Goal: Task Accomplishment & Management: Use online tool/utility

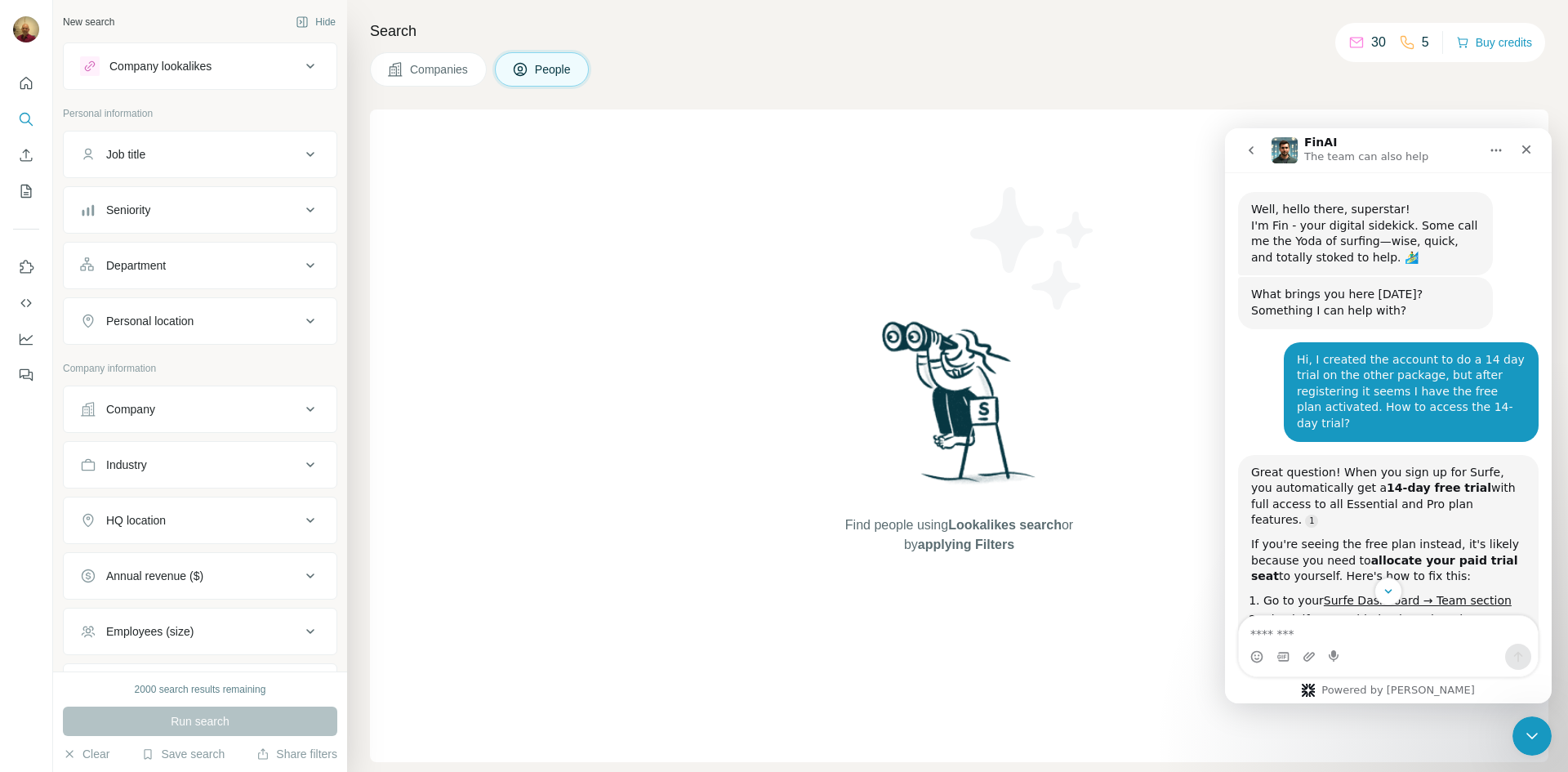
scroll to position [3, 0]
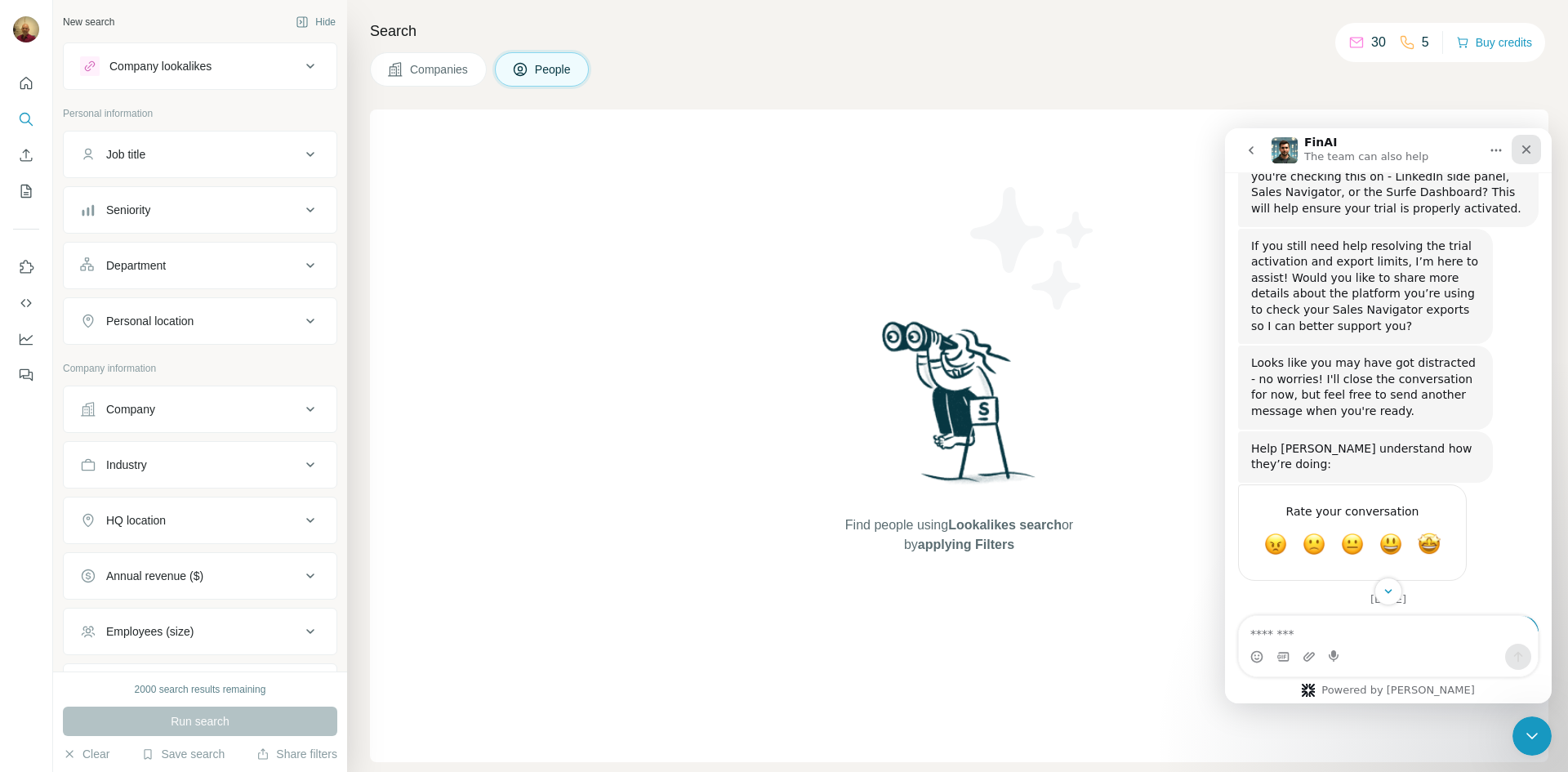
click at [1529, 145] on icon "Close" at bounding box center [1526, 149] width 13 height 13
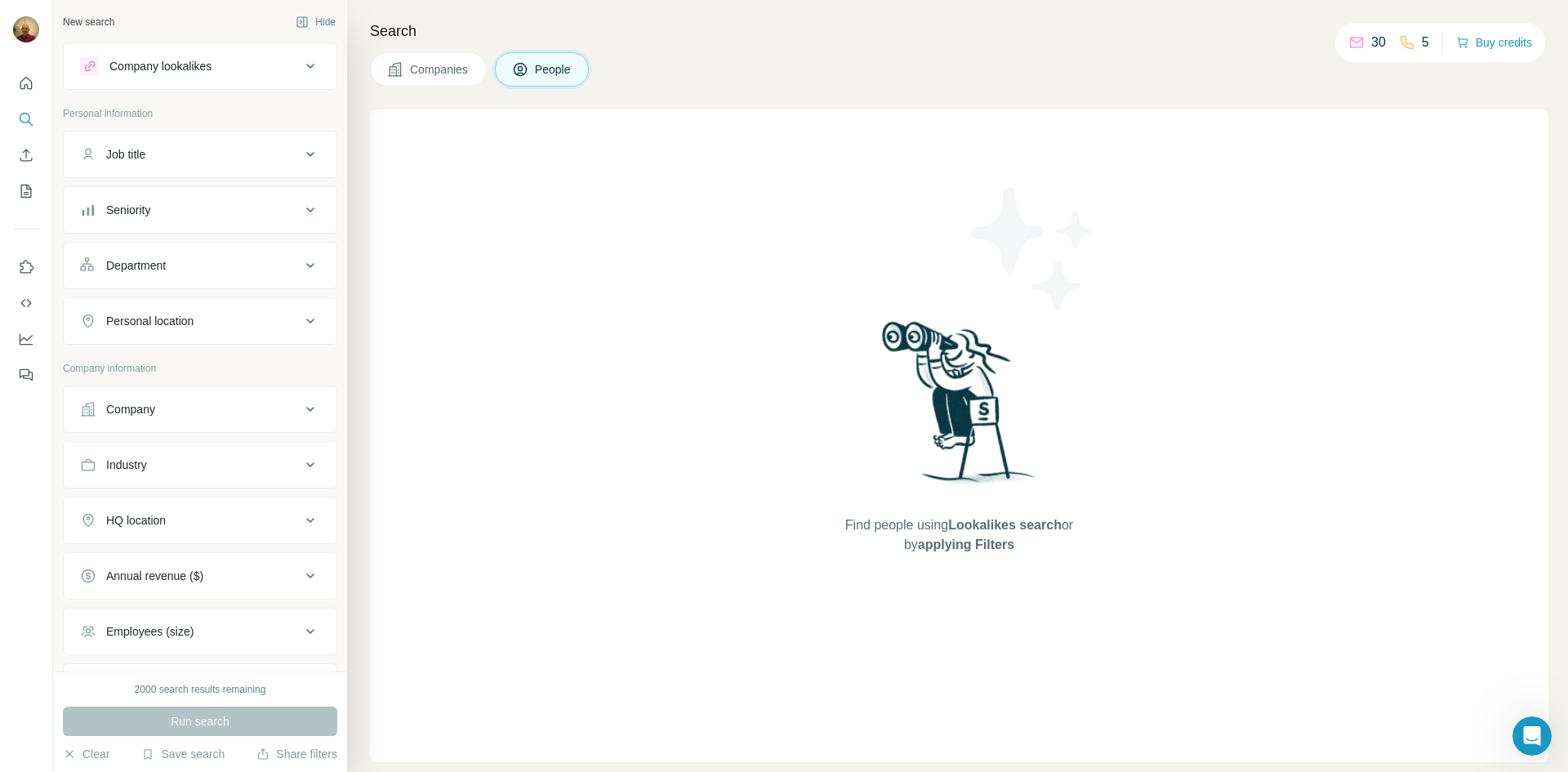
click at [135, 152] on div "Job title" at bounding box center [125, 154] width 39 height 16
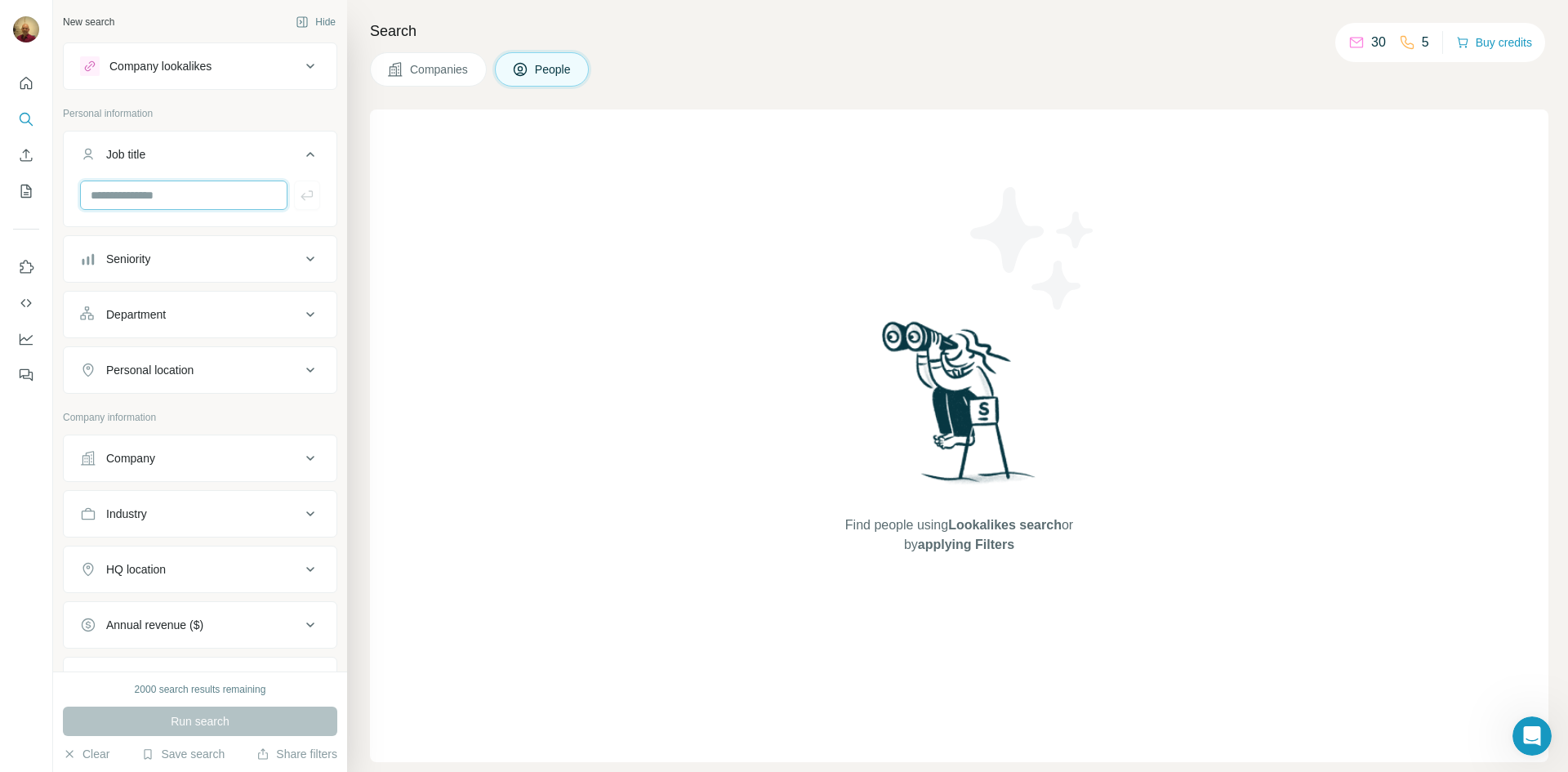
click at [132, 198] on input "text" at bounding box center [184, 195] width 208 height 30
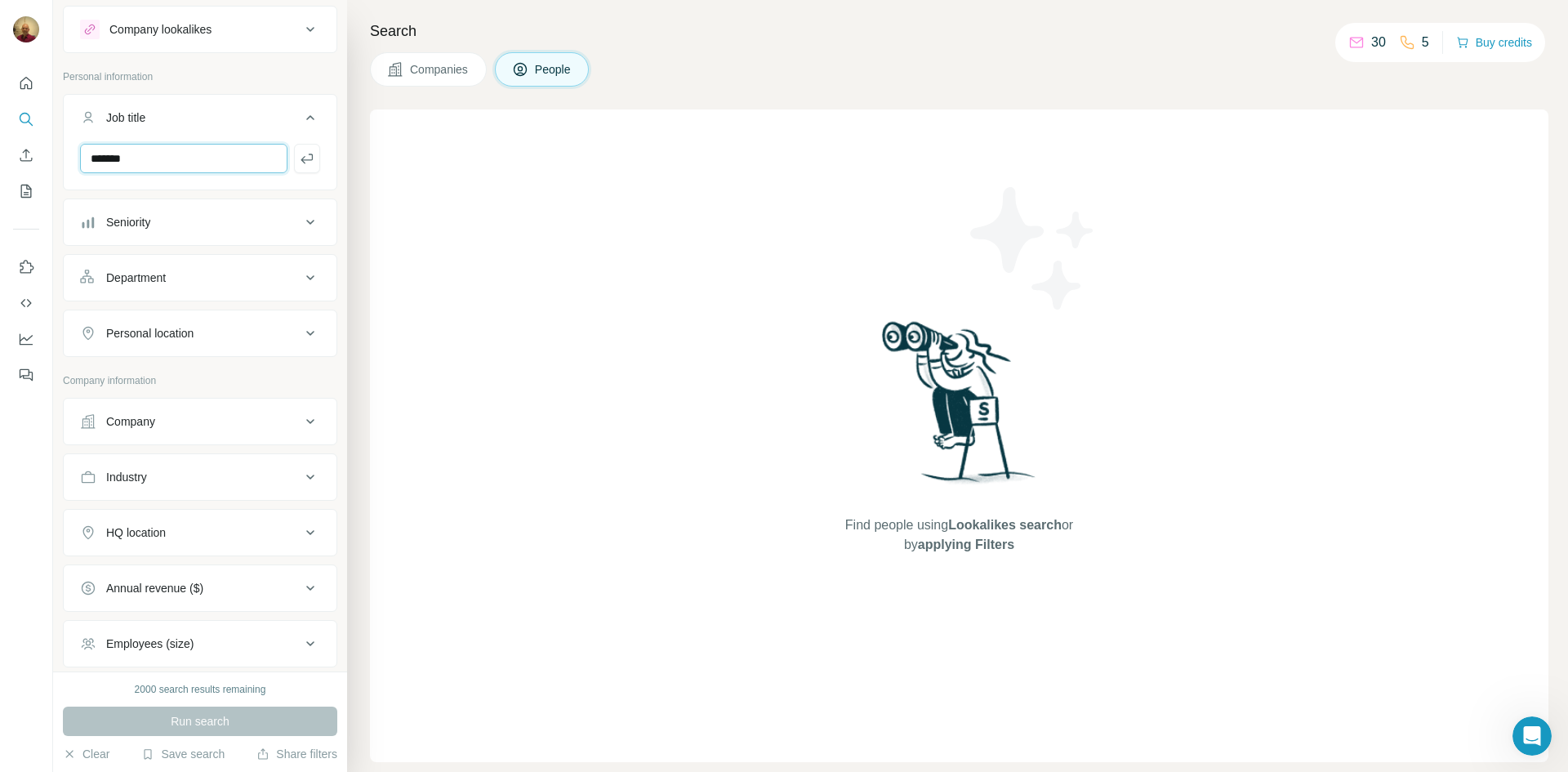
scroll to position [82, 0]
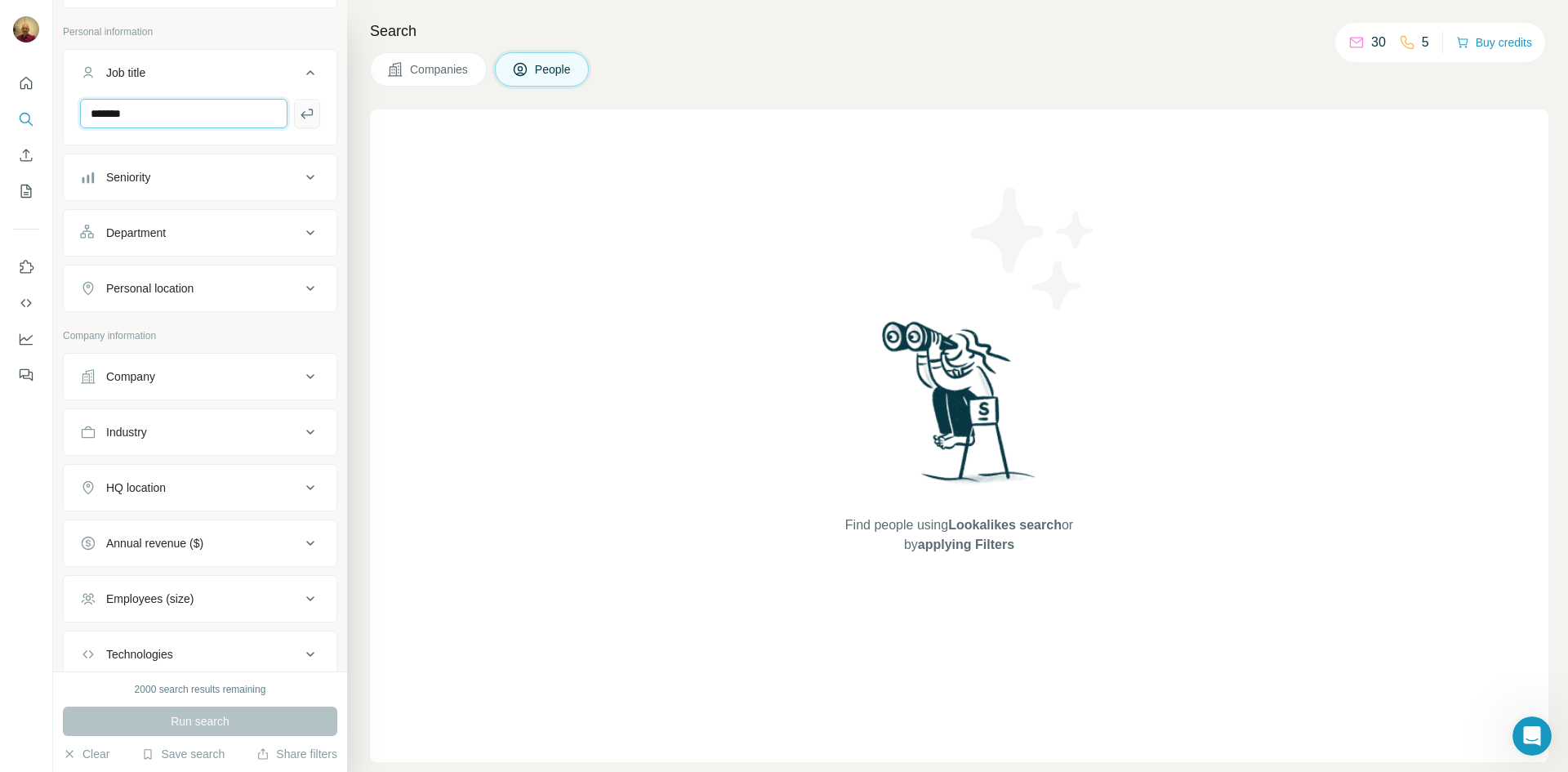
type input "*******"
click at [301, 112] on icon "button" at bounding box center [307, 113] width 12 height 10
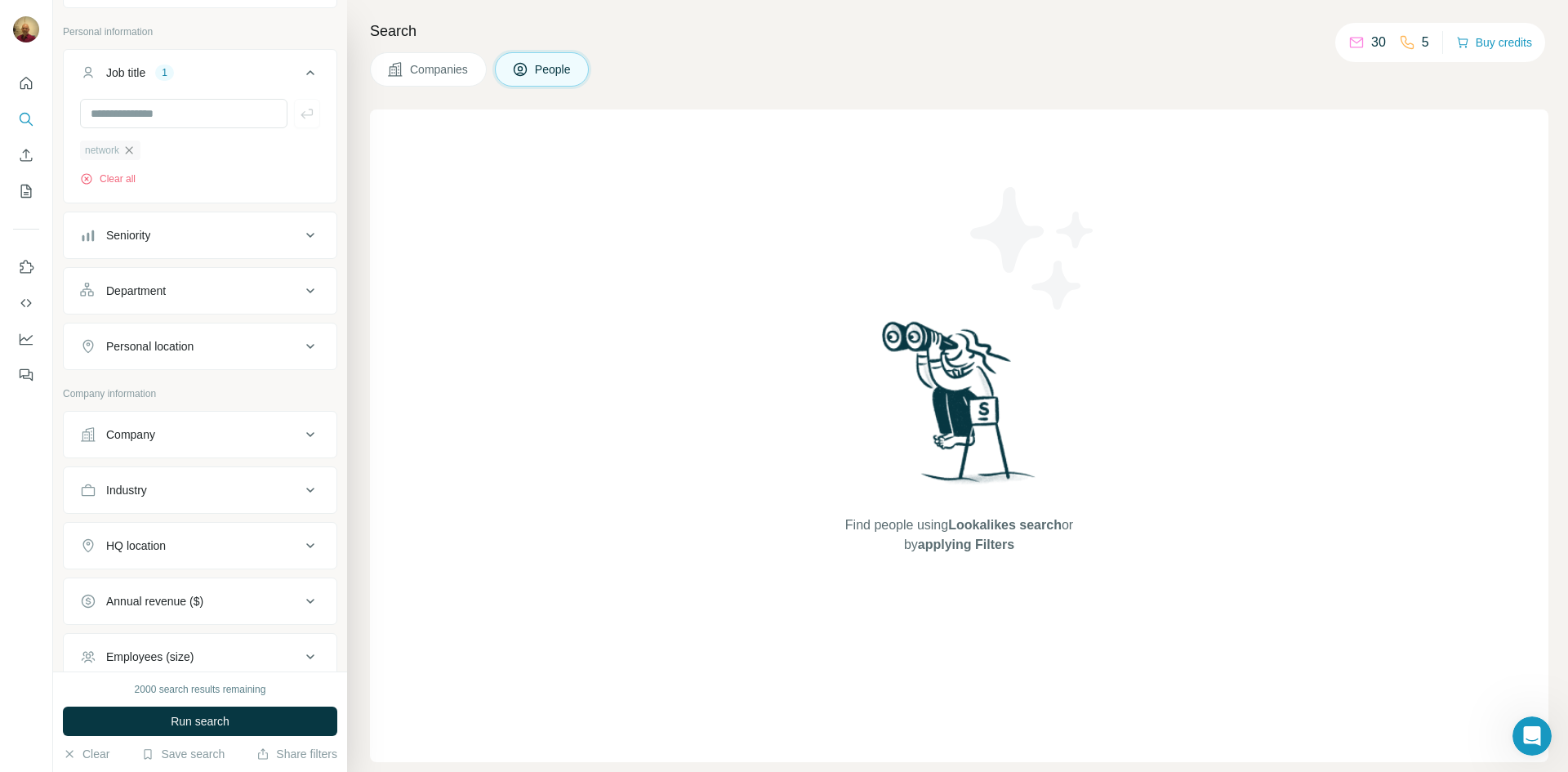
click at [130, 152] on icon "button" at bounding box center [129, 150] width 8 height 8
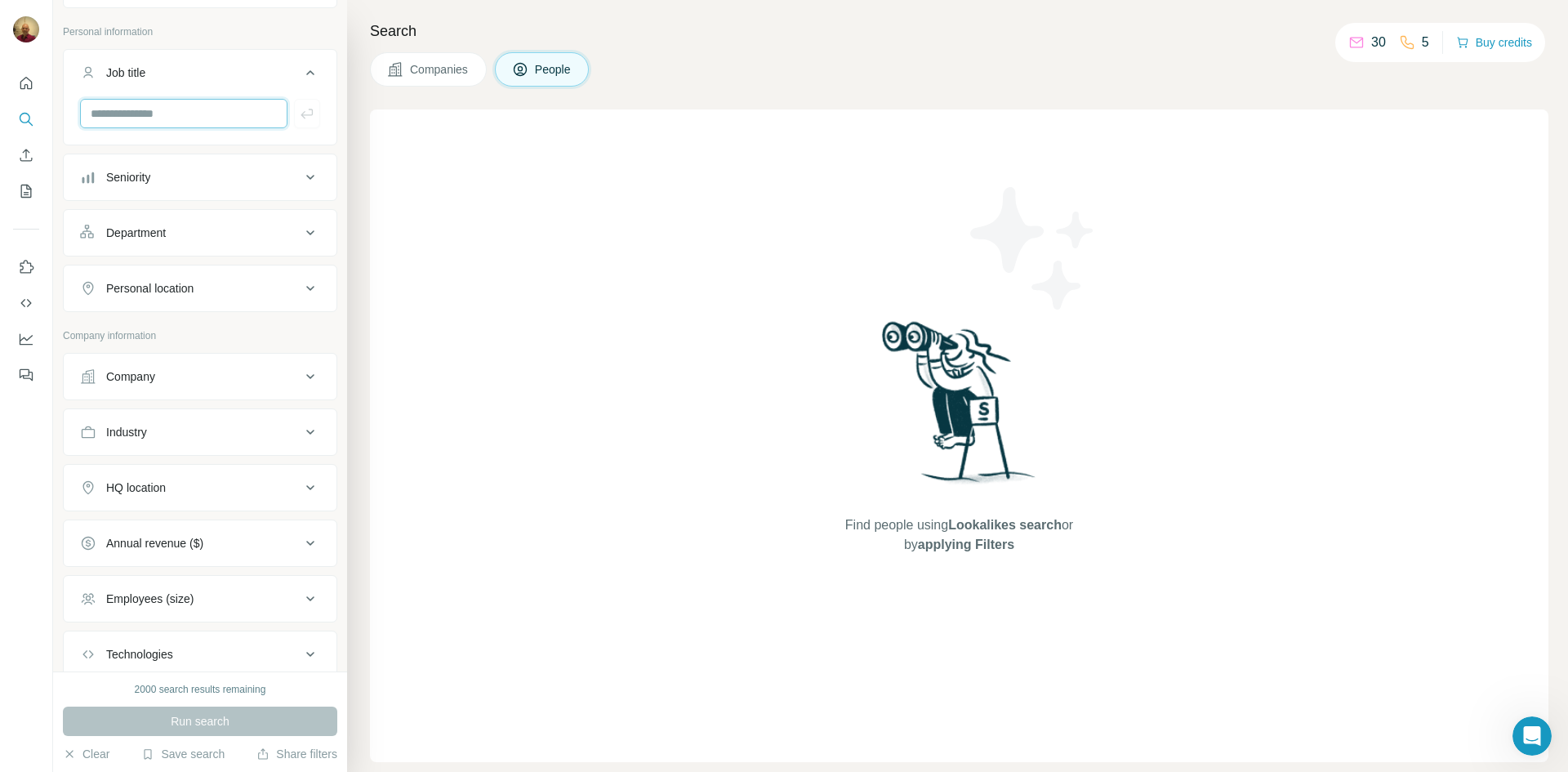
click at [153, 113] on input "text" at bounding box center [184, 113] width 208 height 30
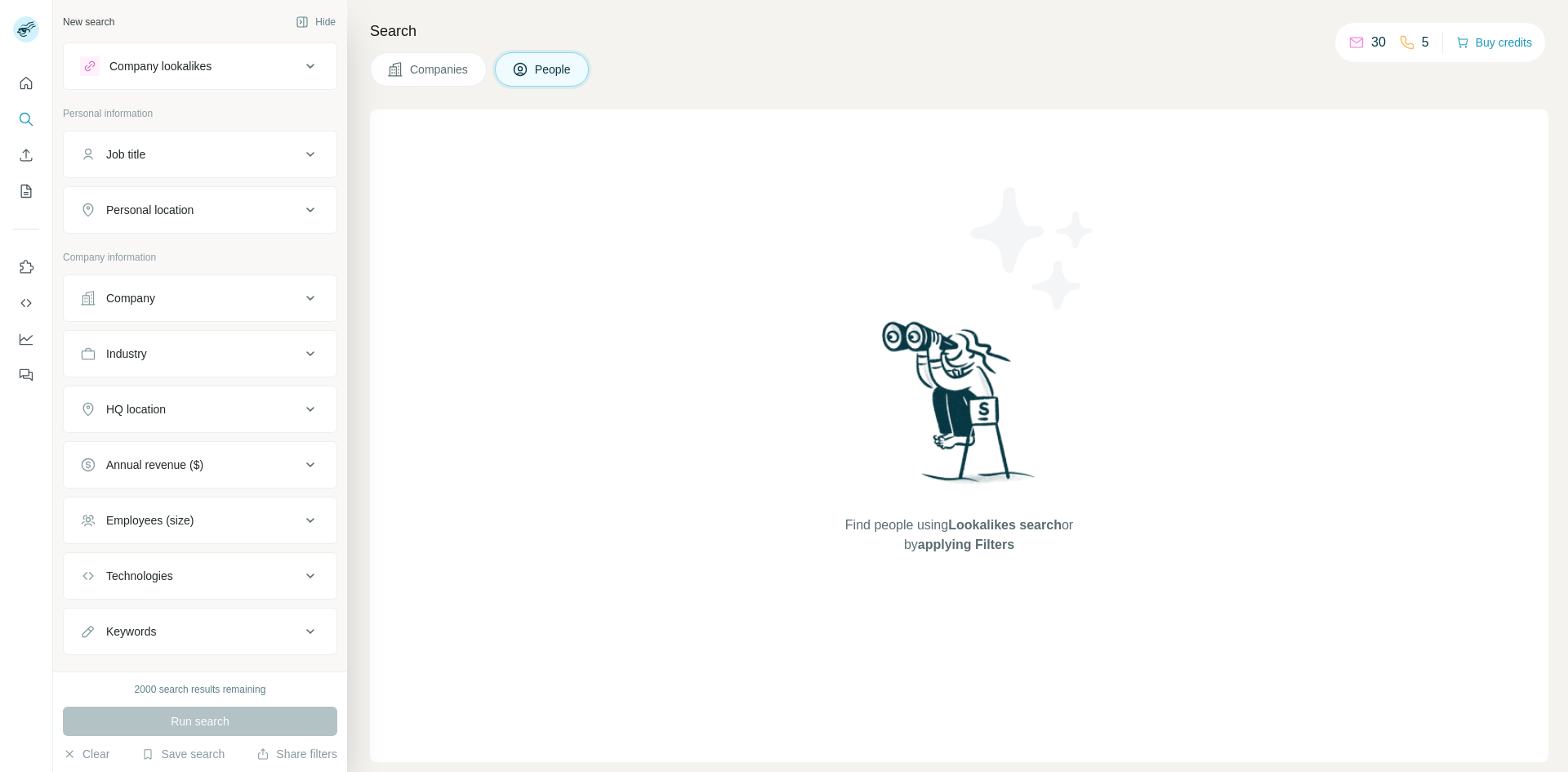
click at [164, 154] on div "Job title" at bounding box center [190, 154] width 221 height 16
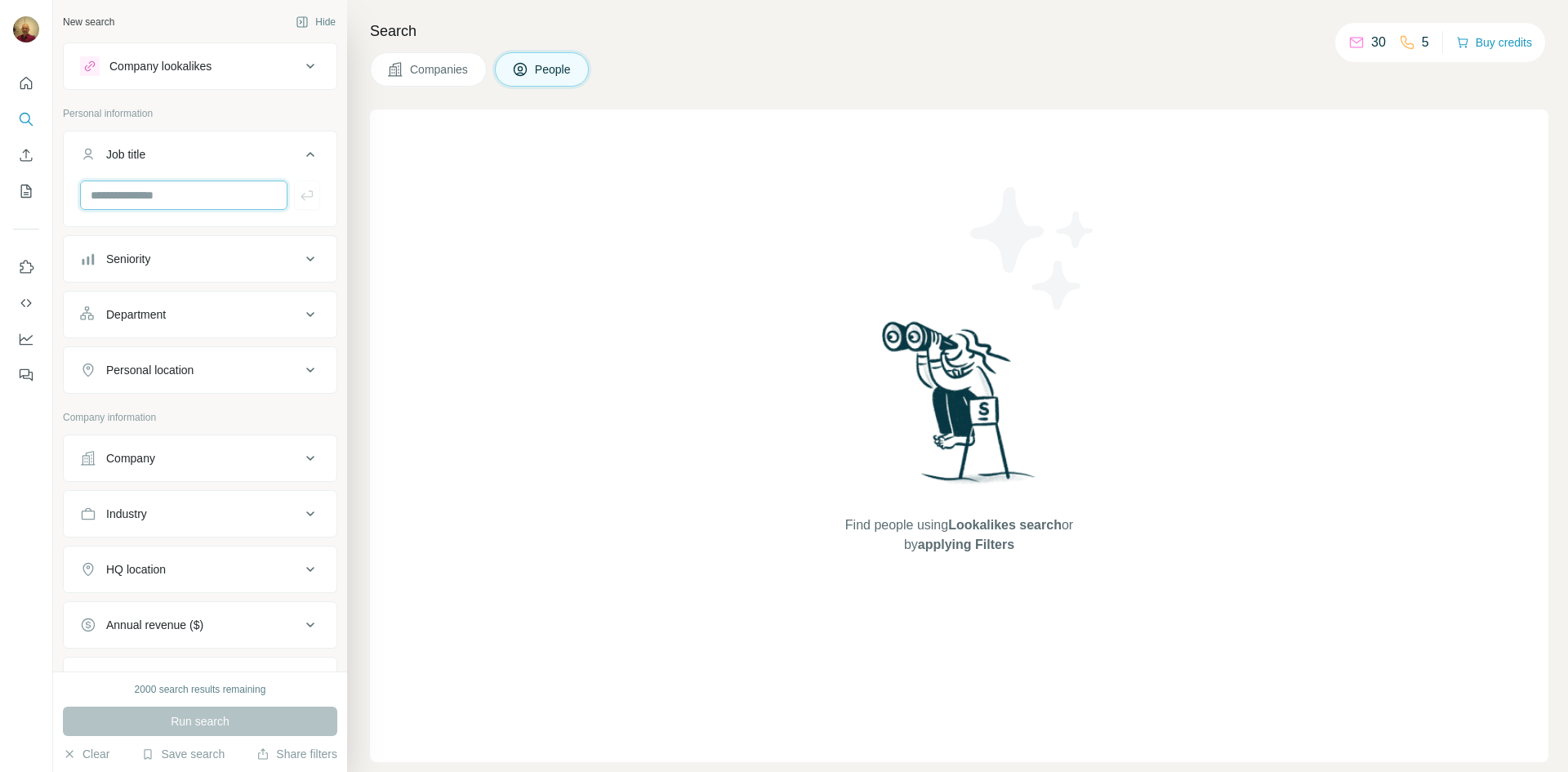
click at [163, 194] on input "text" at bounding box center [184, 195] width 208 height 30
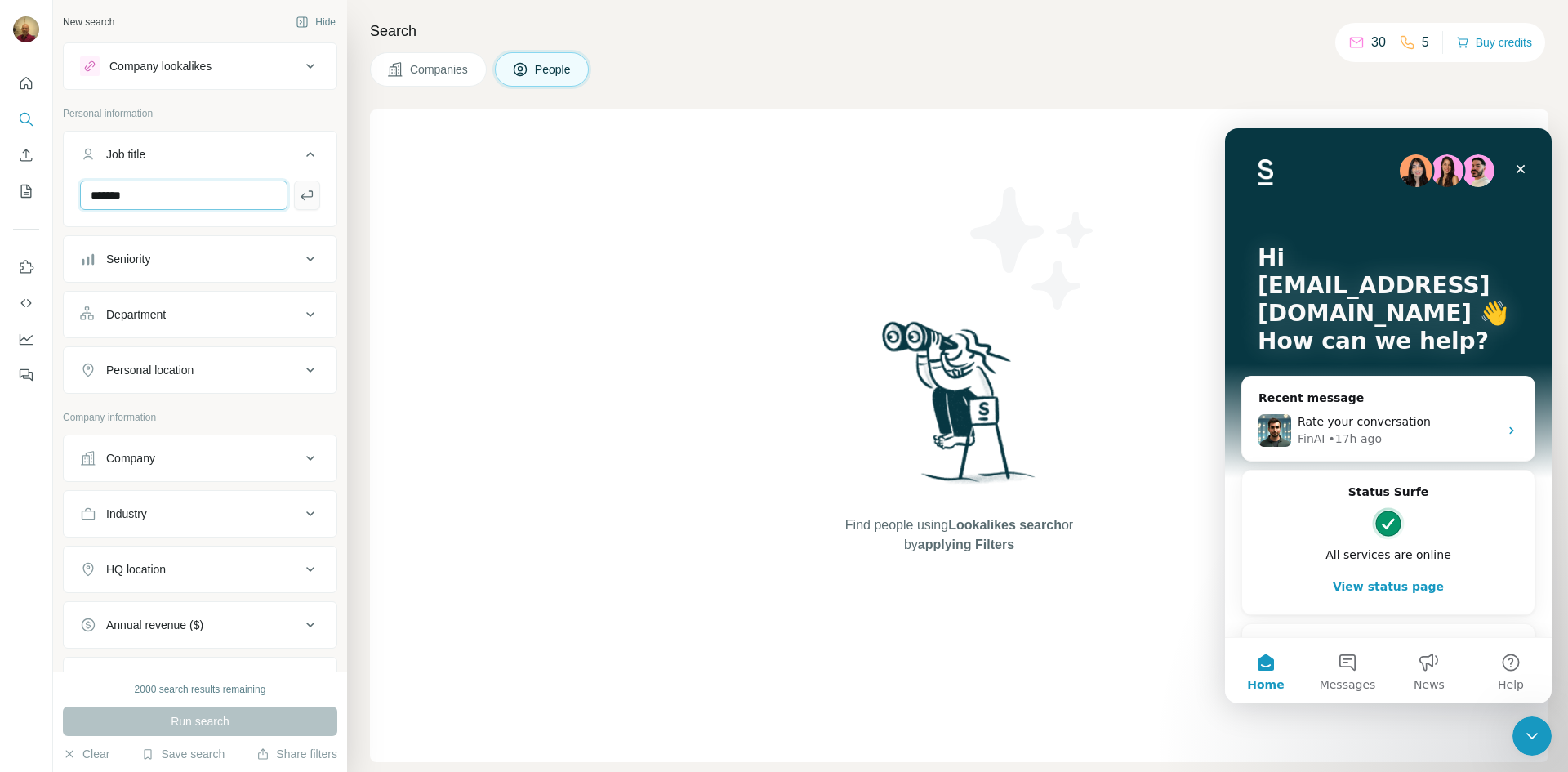
type input "*******"
click at [299, 198] on icon "button" at bounding box center [307, 194] width 16 height 16
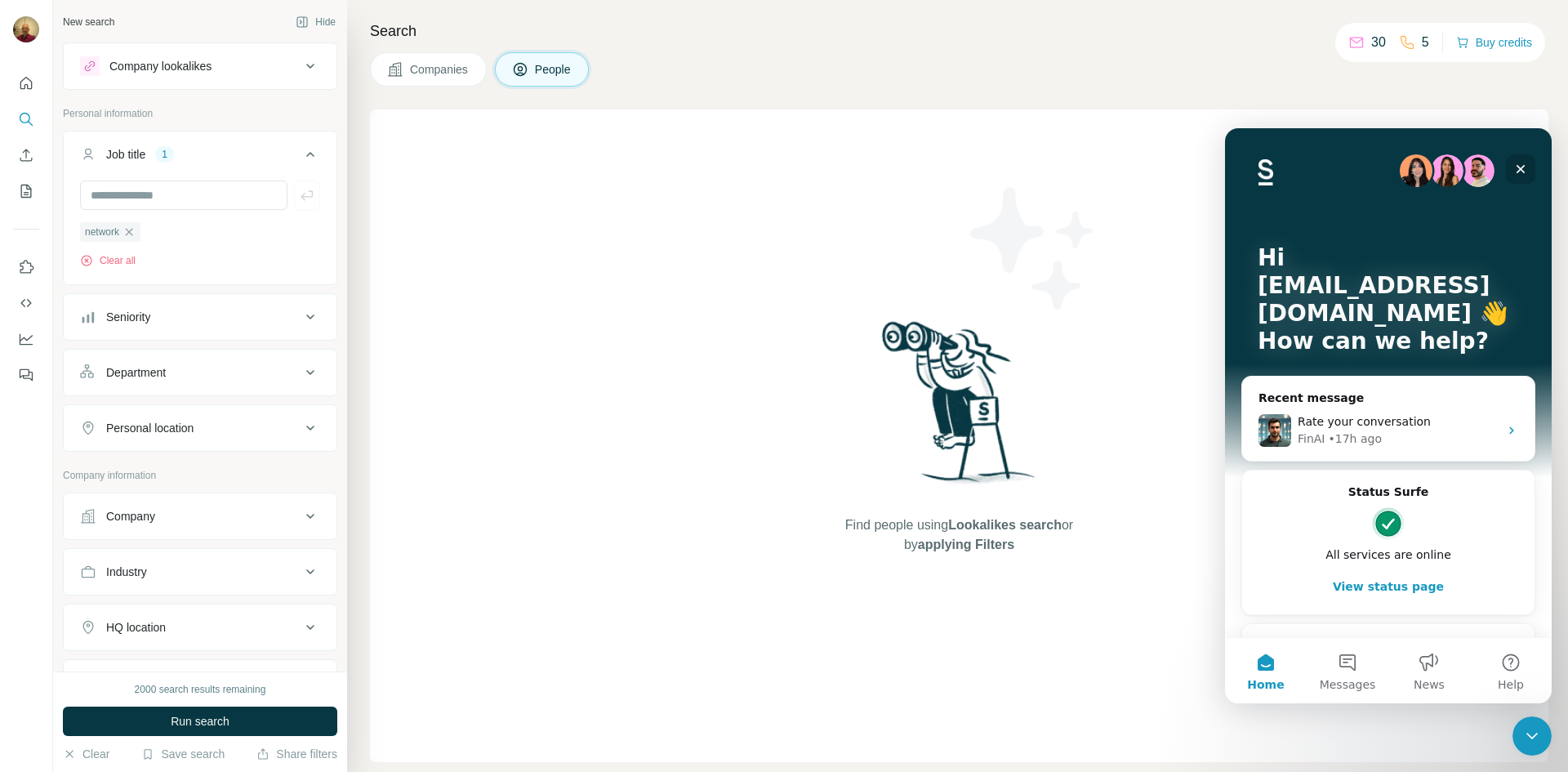
click at [1523, 169] on icon "Close" at bounding box center [1520, 169] width 13 height 13
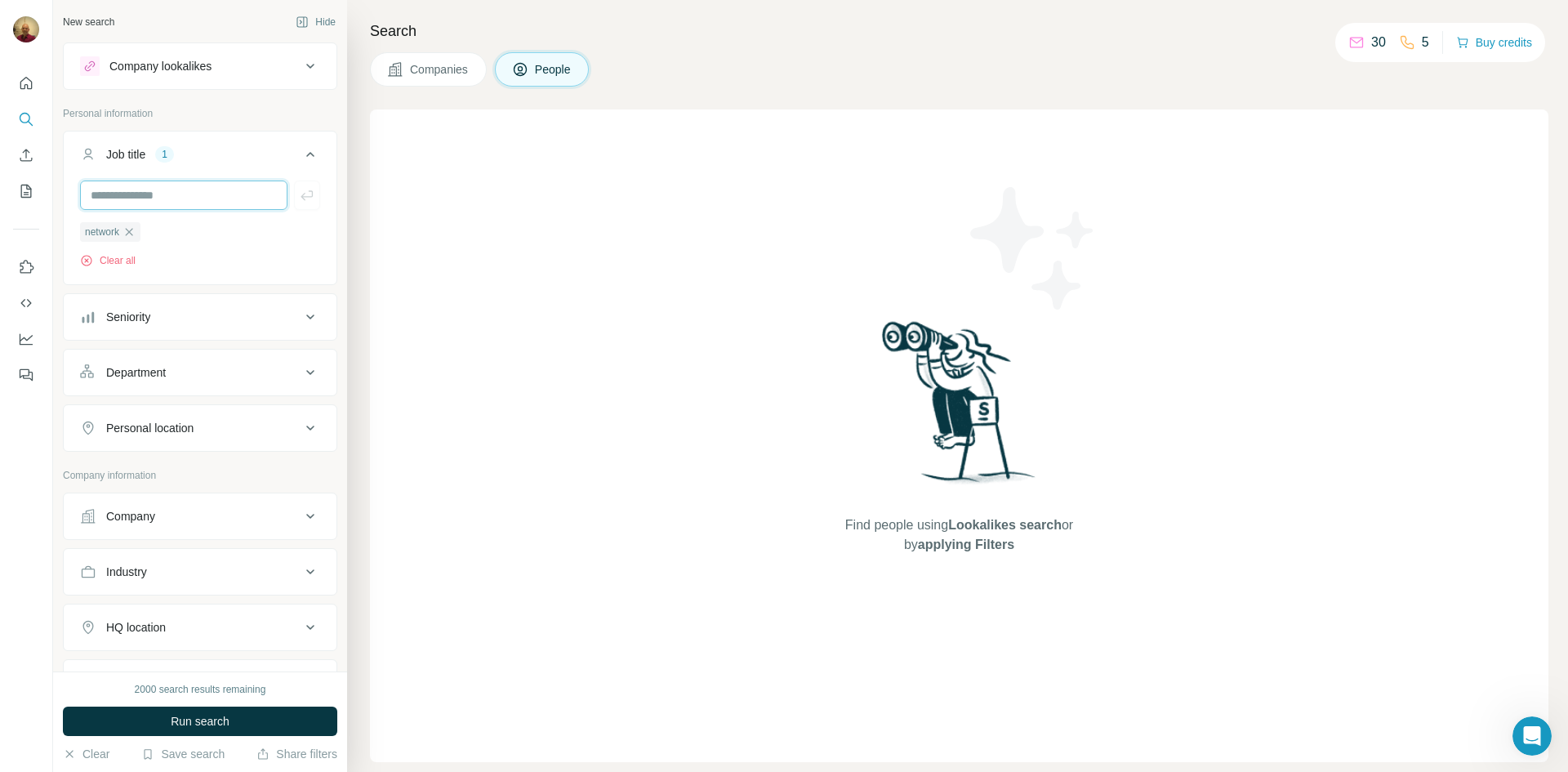
click at [168, 198] on input "text" at bounding box center [184, 195] width 208 height 30
type input "**"
click at [168, 198] on input "text" at bounding box center [184, 195] width 208 height 30
click at [399, 77] on button "Companies" at bounding box center [428, 69] width 117 height 34
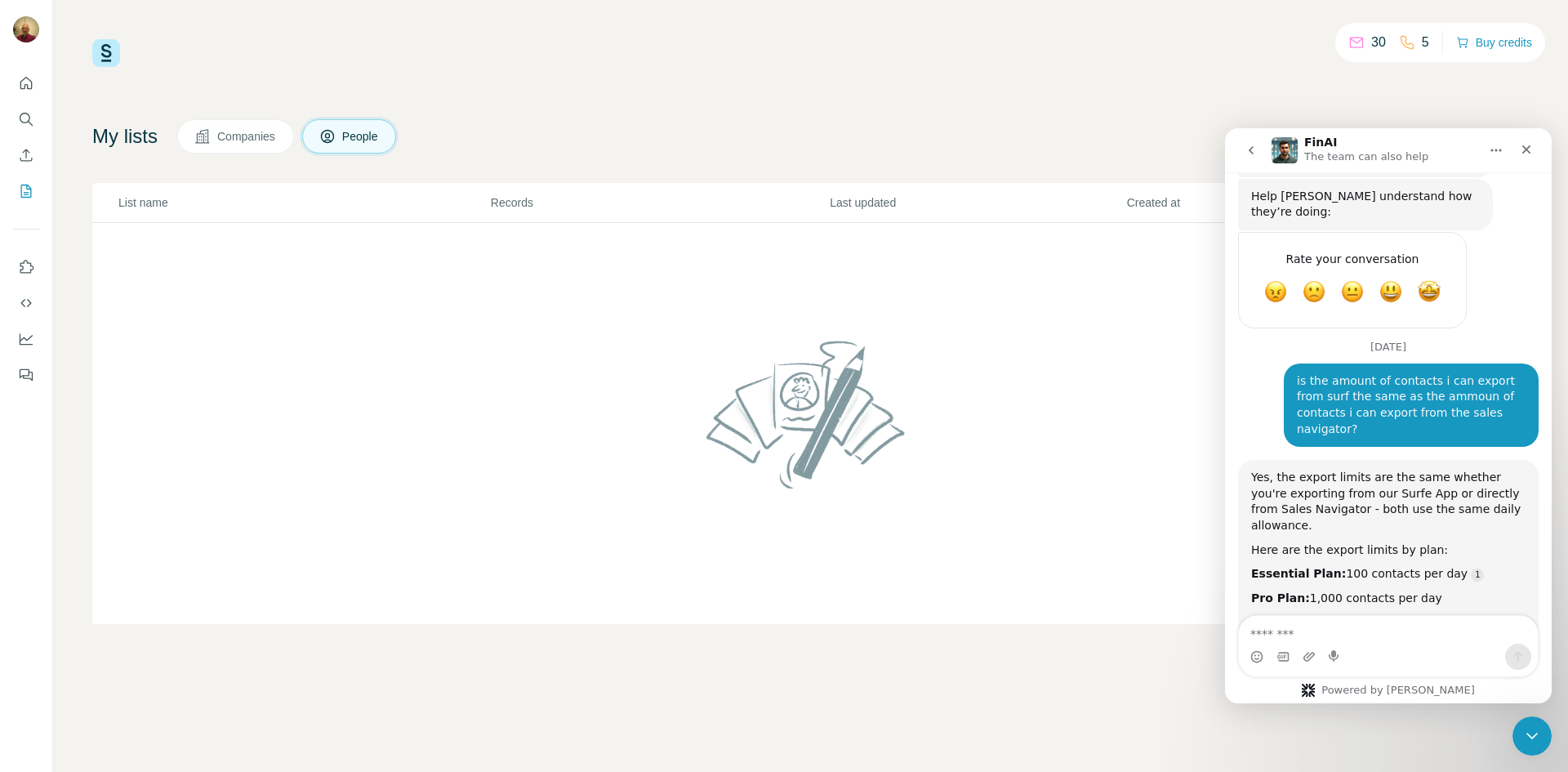
scroll to position [6736, 0]
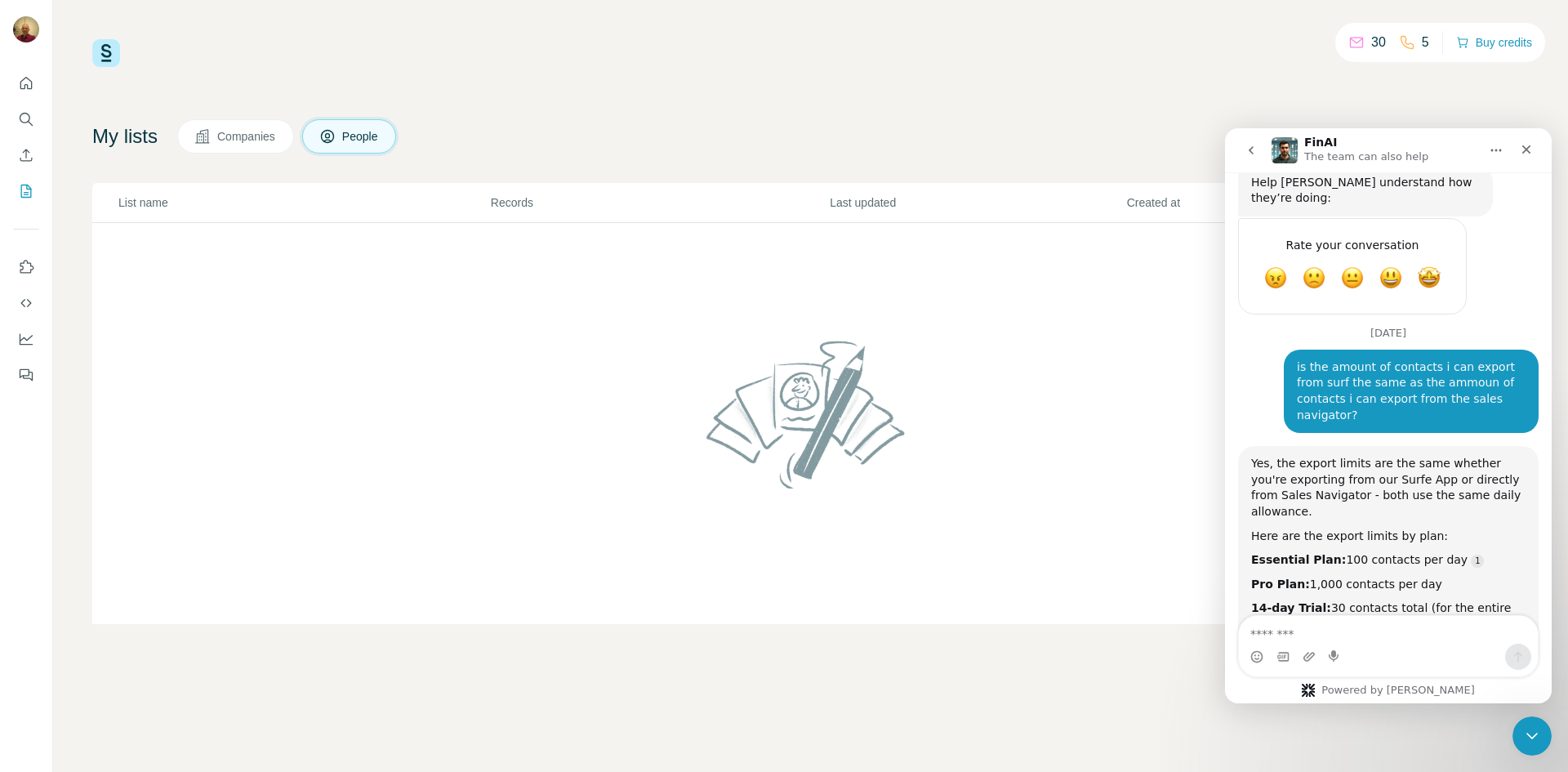
click at [1358, 644] on div "Intercom messenger" at bounding box center [1388, 656] width 299 height 26
click at [1361, 633] on textarea "Message…" at bounding box center [1388, 629] width 299 height 28
type textarea "*"
type textarea "**********"
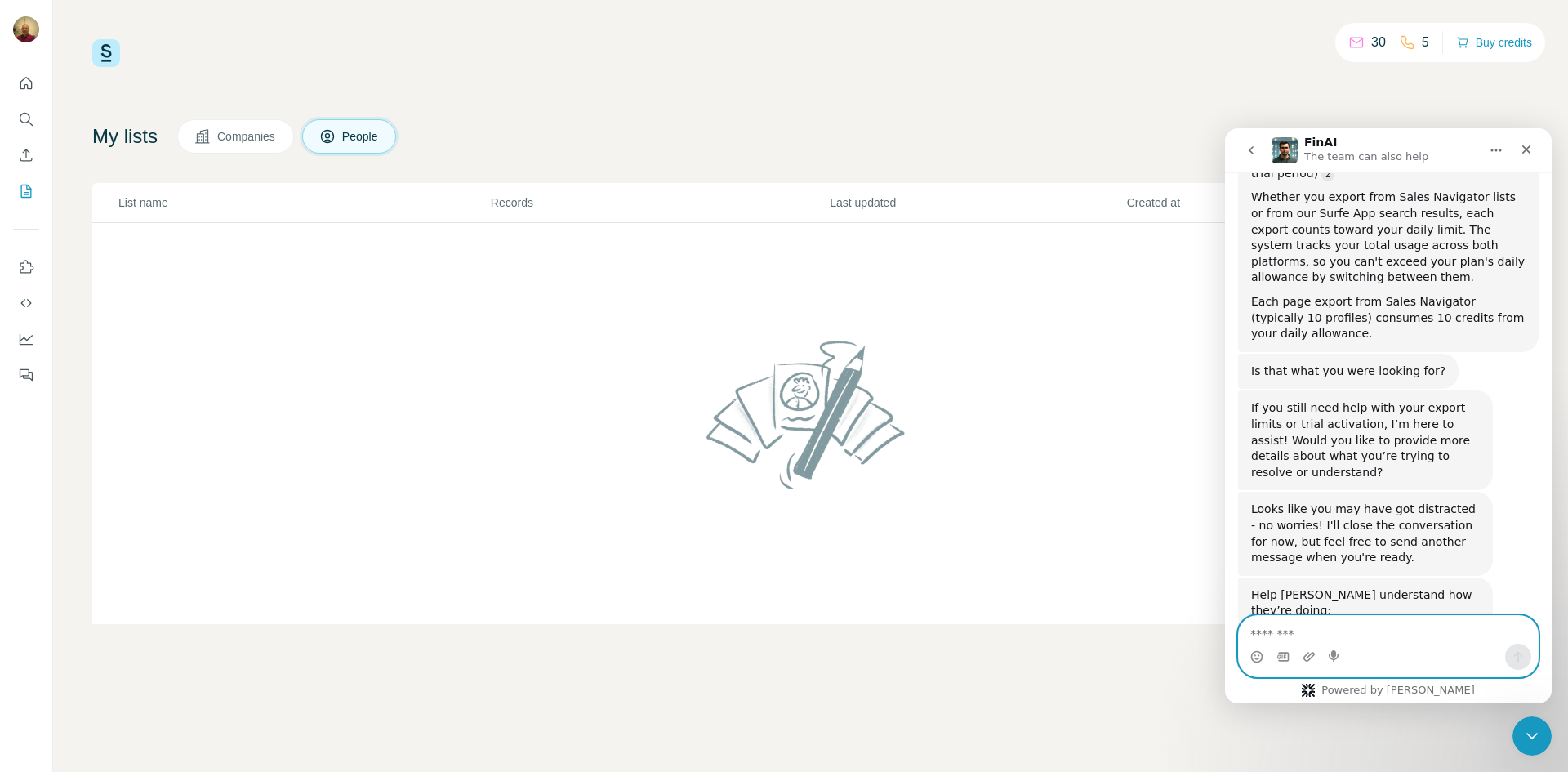
scroll to position [7200, 0]
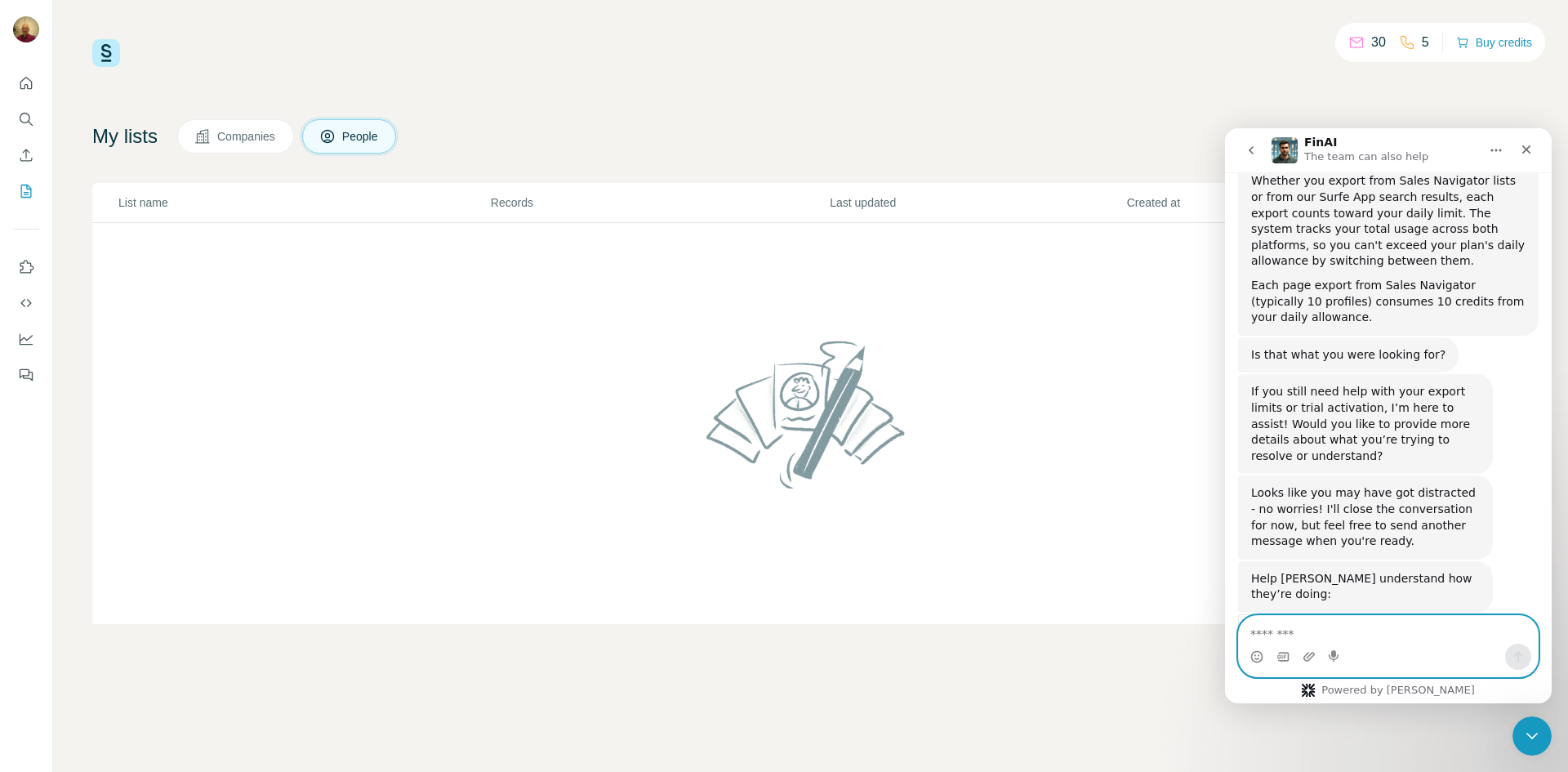
click at [1336, 635] on textarea "Message…" at bounding box center [1388, 629] width 299 height 28
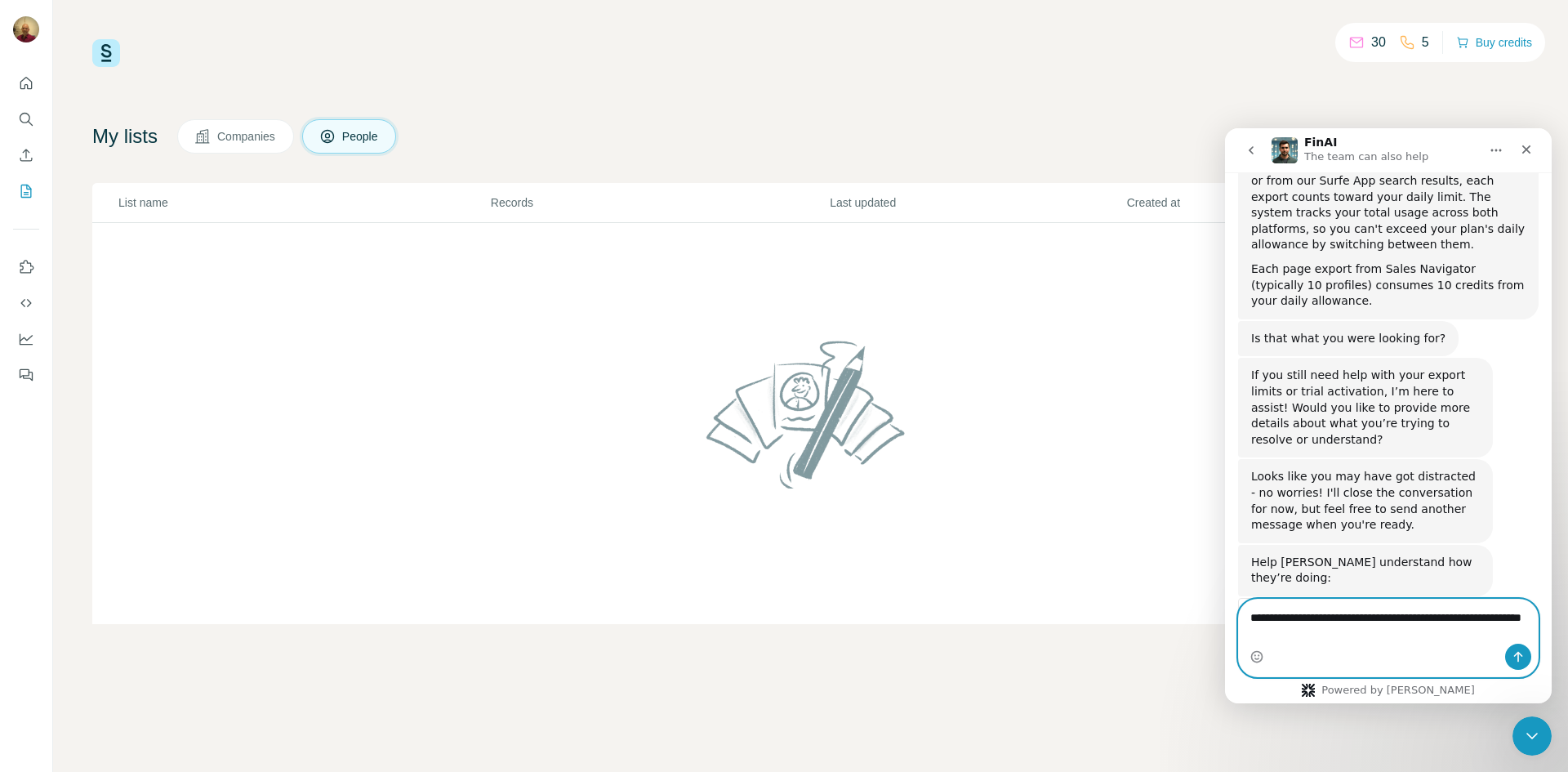
type textarea "**********"
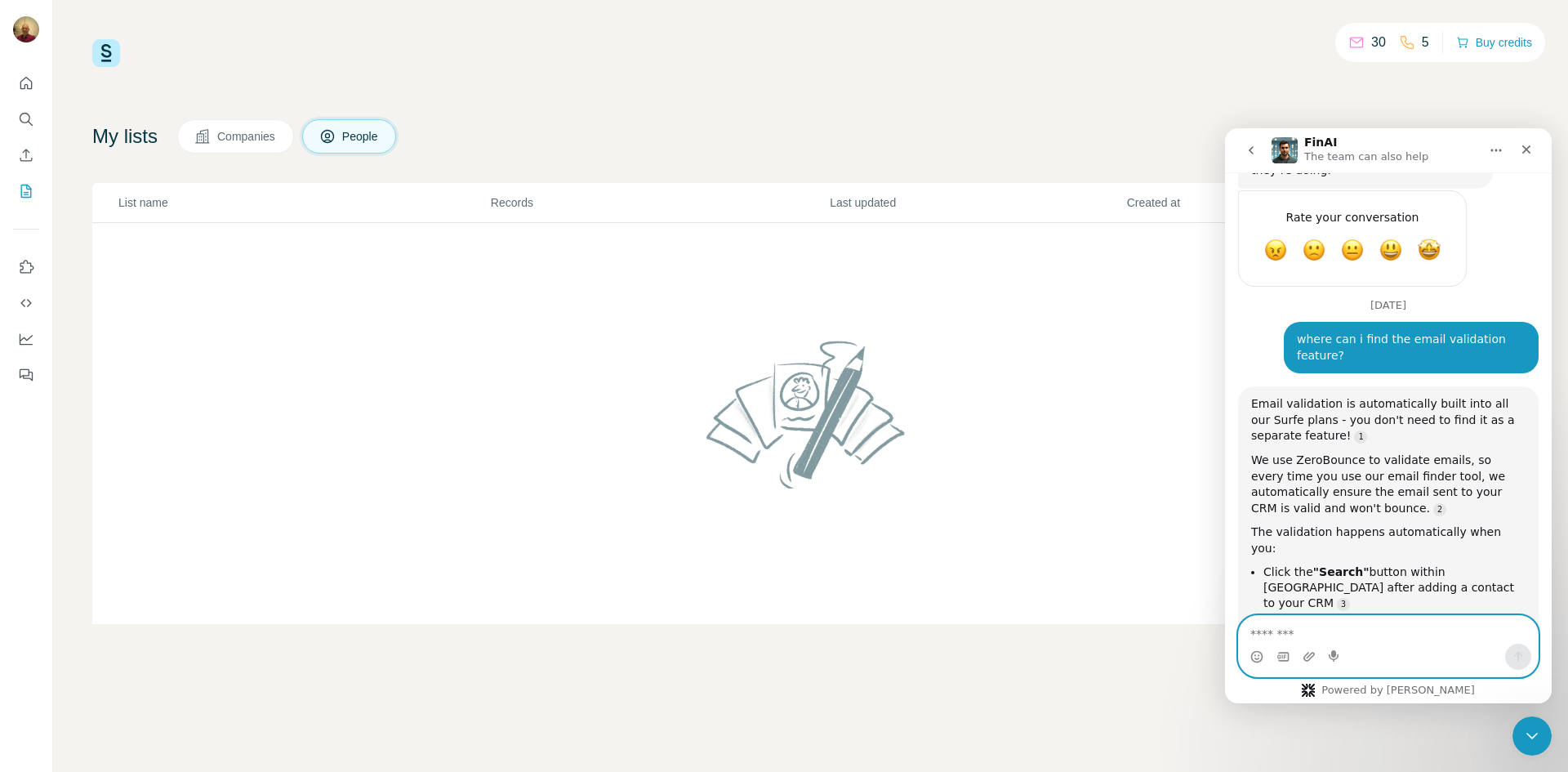
scroll to position [7627, 0]
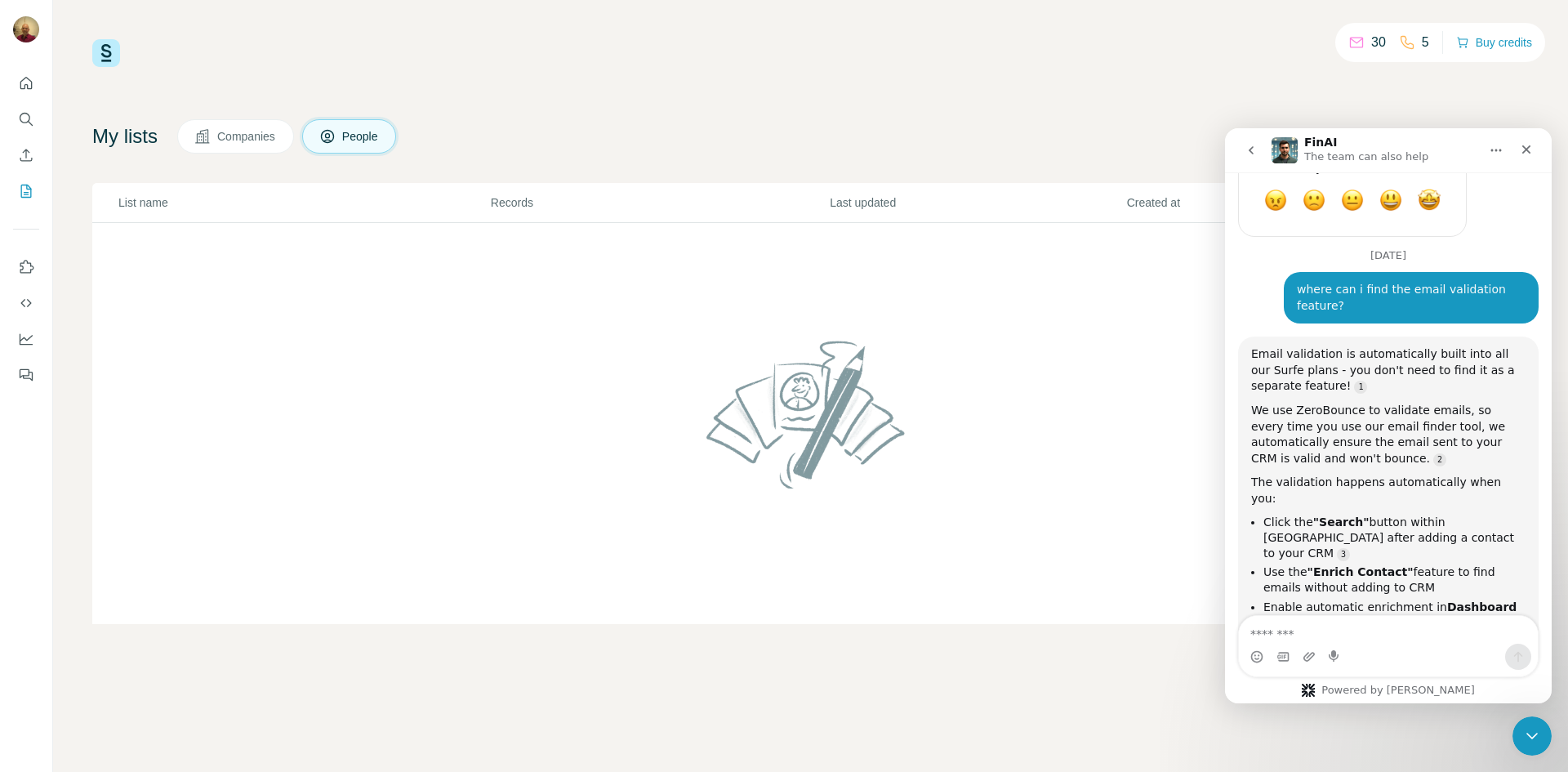
scroll to position [7677, 0]
